Goal: Entertainment & Leisure: Consume media (video, audio)

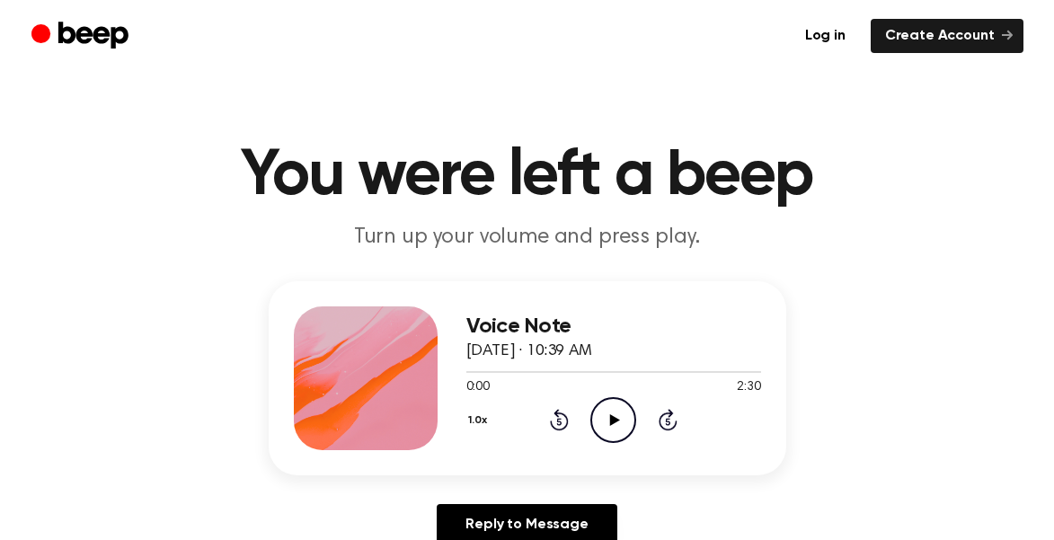
click at [617, 420] on icon at bounding box center [615, 420] width 10 height 12
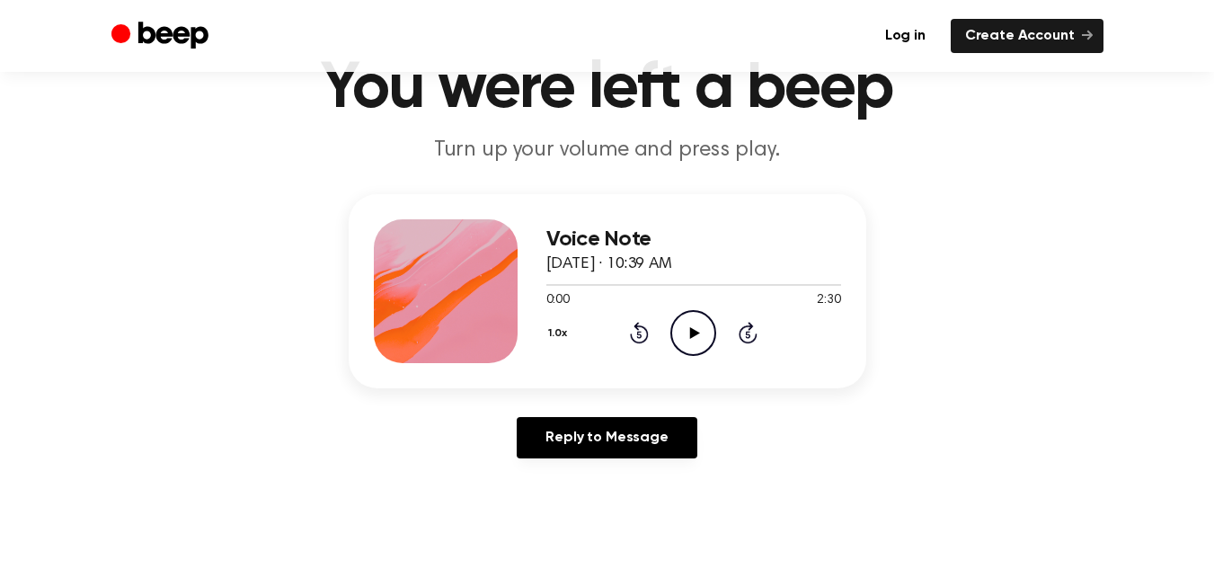
scroll to position [90, 0]
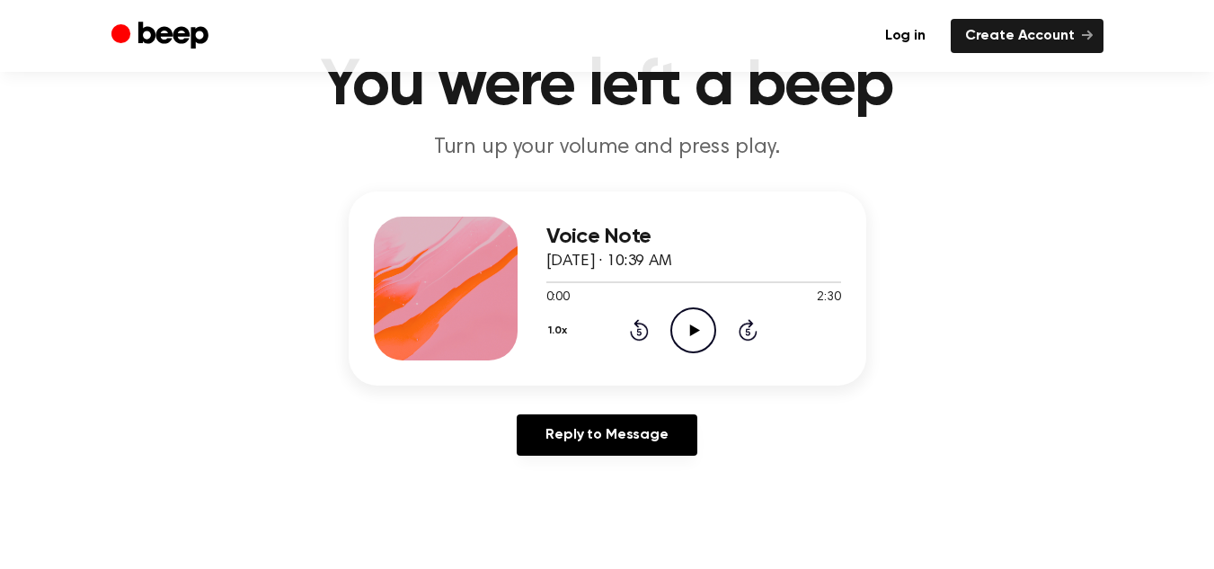
click at [696, 323] on icon "Play Audio" at bounding box center [693, 330] width 46 height 46
click at [696, 332] on icon at bounding box center [693, 330] width 8 height 12
click at [696, 332] on icon "Play Audio" at bounding box center [693, 330] width 46 height 46
click at [636, 330] on icon "Rewind 5 seconds" at bounding box center [639, 329] width 20 height 23
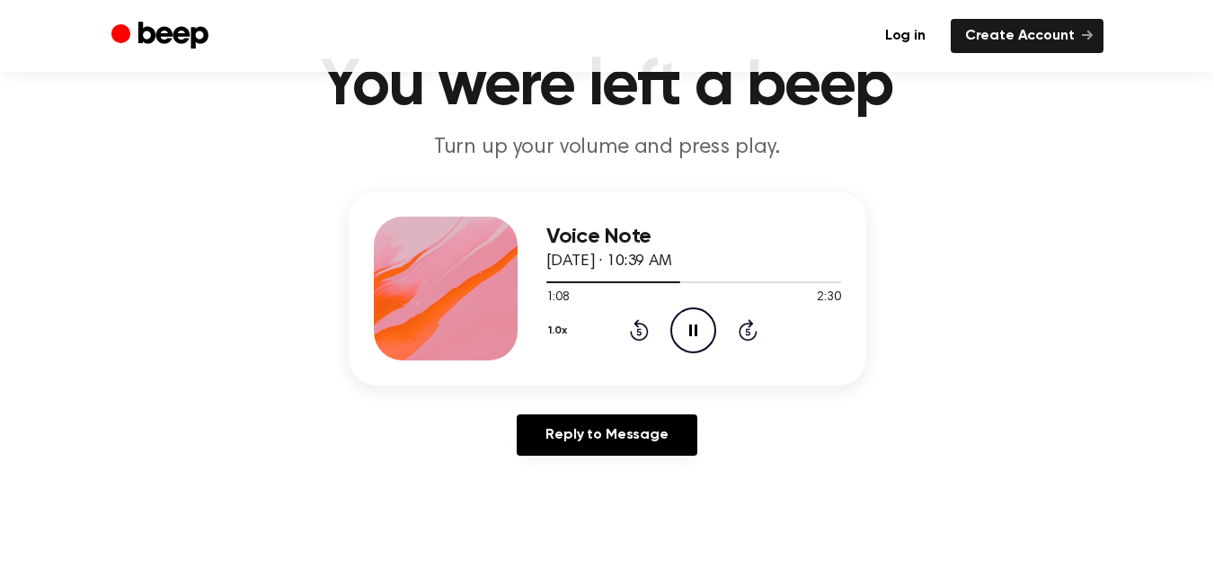
click at [700, 331] on icon "Pause Audio" at bounding box center [693, 330] width 46 height 46
click at [700, 331] on icon "Play Audio" at bounding box center [693, 330] width 46 height 46
click at [700, 331] on icon "Pause Audio" at bounding box center [693, 330] width 46 height 46
